Goal: Task Accomplishment & Management: Manage account settings

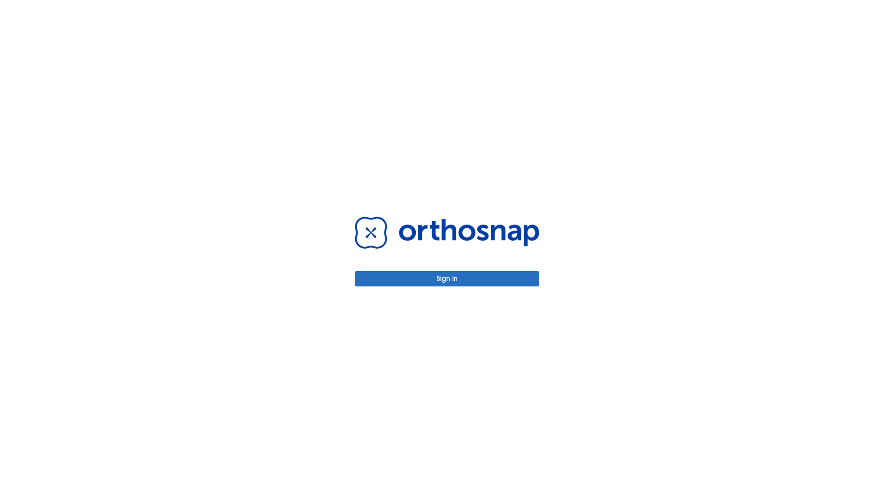
click at [447, 278] on button "Sign in" at bounding box center [447, 278] width 184 height 15
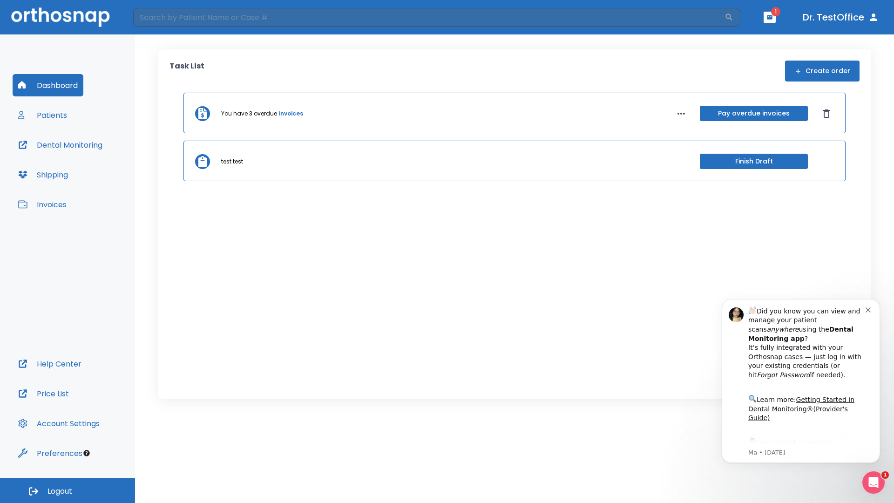
click at [68, 490] on span "Logout" at bounding box center [59, 491] width 25 height 10
